Goal: Find specific page/section: Find specific page/section

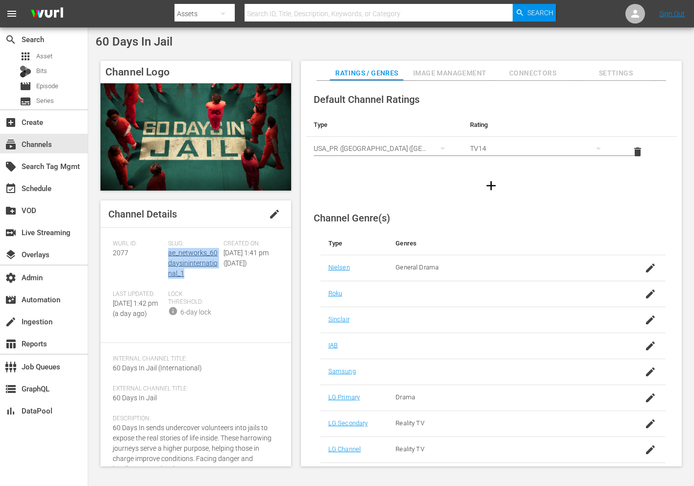
drag, startPoint x: 193, startPoint y: 274, endPoint x: 167, endPoint y: 256, distance: 31.0
click at [168, 256] on div "Slug: ae_networks_60daysininternational_1" at bounding box center [195, 265] width 55 height 50
copy link "ae_networks_60daysininternational_1"
click at [201, 274] on div "Slug: ae_networks_60daysininternational_1" at bounding box center [195, 265] width 55 height 50
drag, startPoint x: 207, startPoint y: 275, endPoint x: 168, endPoint y: 254, distance: 44.7
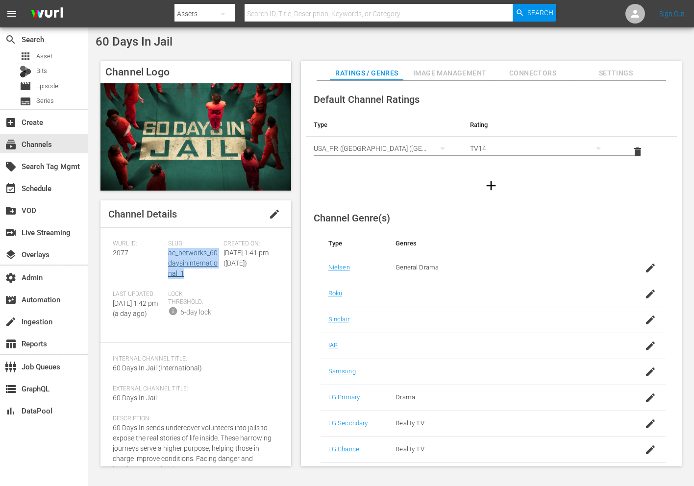
click at [168, 254] on div "Slug: ae_networks_60daysininternational_1" at bounding box center [195, 265] width 55 height 50
copy link "ae_networks_60daysininternational_1"
click at [58, 277] on div "settings Admin" at bounding box center [44, 277] width 88 height 20
drag, startPoint x: 195, startPoint y: 270, endPoint x: 167, endPoint y: 252, distance: 33.5
click at [168, 252] on div "Slug: ae_networks_60daysininternational_1" at bounding box center [195, 265] width 55 height 50
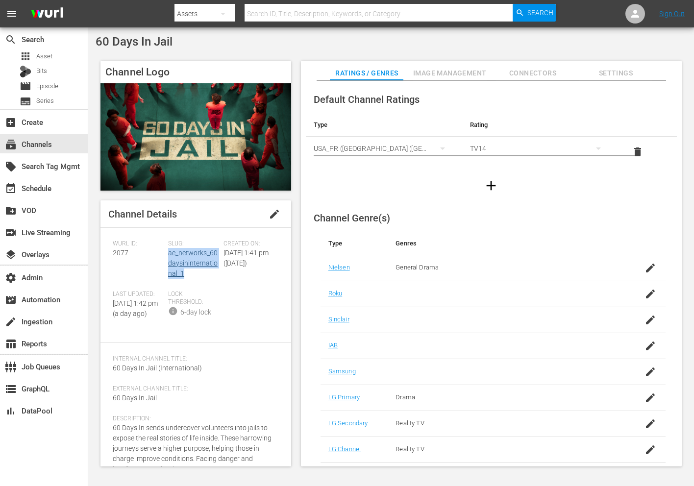
copy link "ae_networks_60daysininternational_1"
